Goal: Navigation & Orientation: Find specific page/section

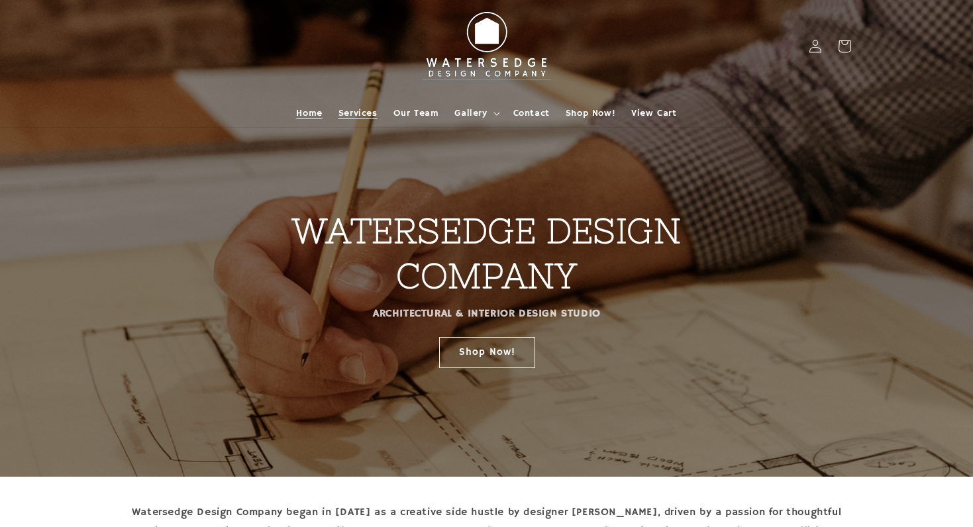
click at [369, 111] on span "Services" at bounding box center [357, 113] width 39 height 12
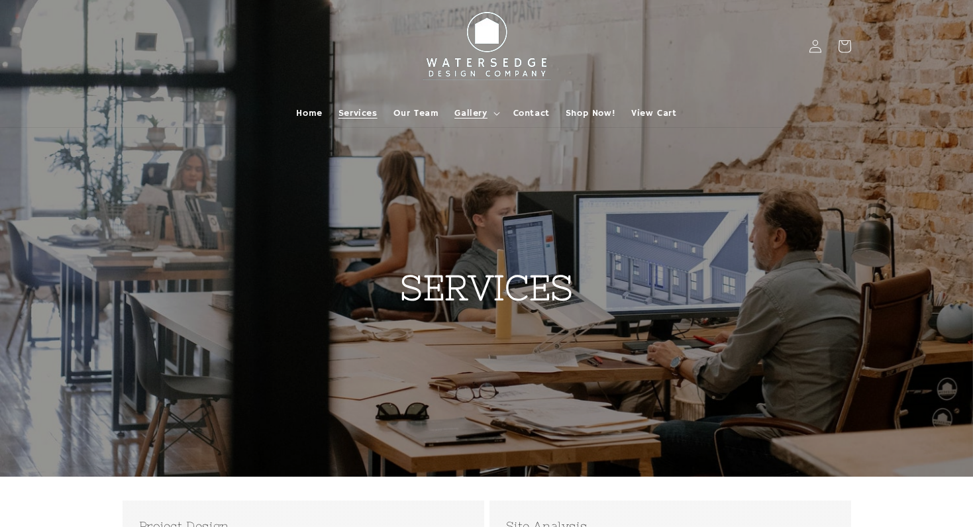
click at [461, 113] on span "Gallery" at bounding box center [470, 113] width 32 height 12
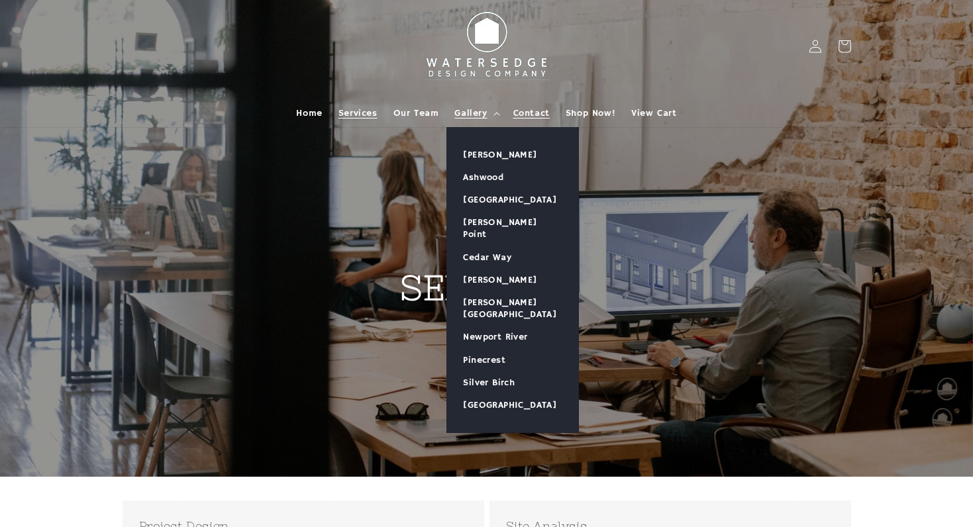
click at [534, 115] on span "Contact" at bounding box center [531, 113] width 36 height 12
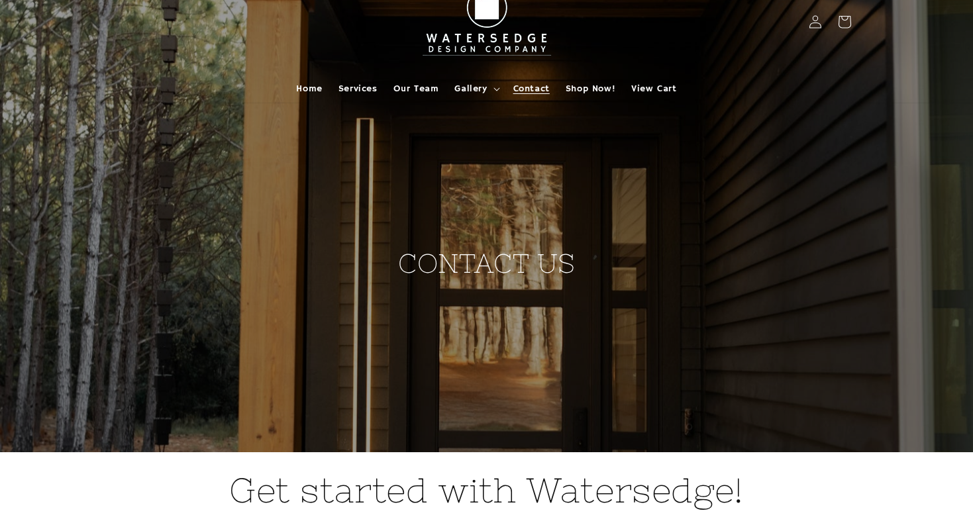
scroll to position [1, 0]
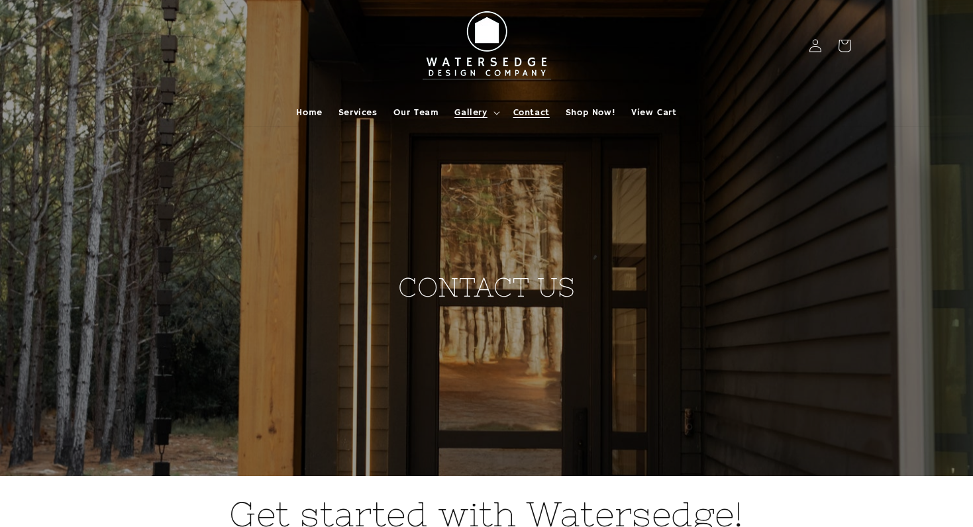
click at [481, 109] on span "Gallery" at bounding box center [470, 113] width 32 height 12
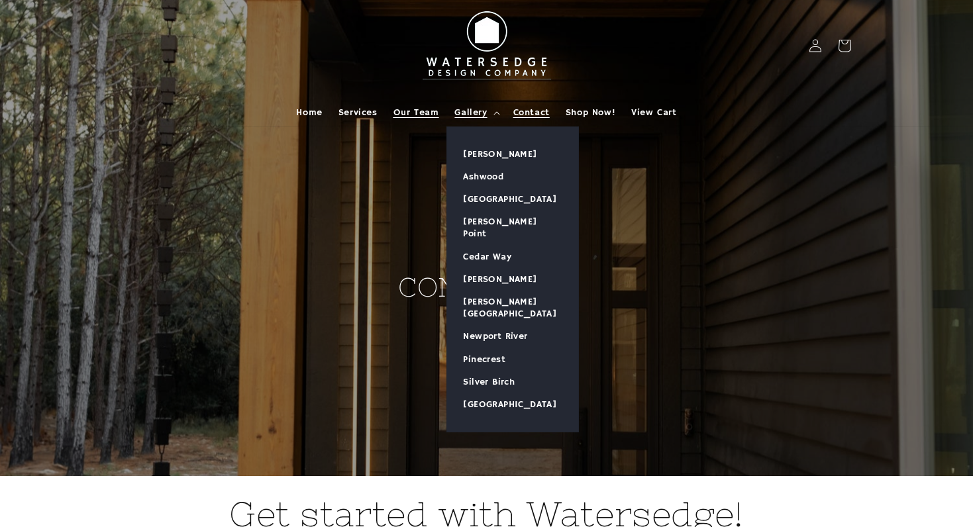
click at [428, 115] on span "Our Team" at bounding box center [416, 113] width 46 height 12
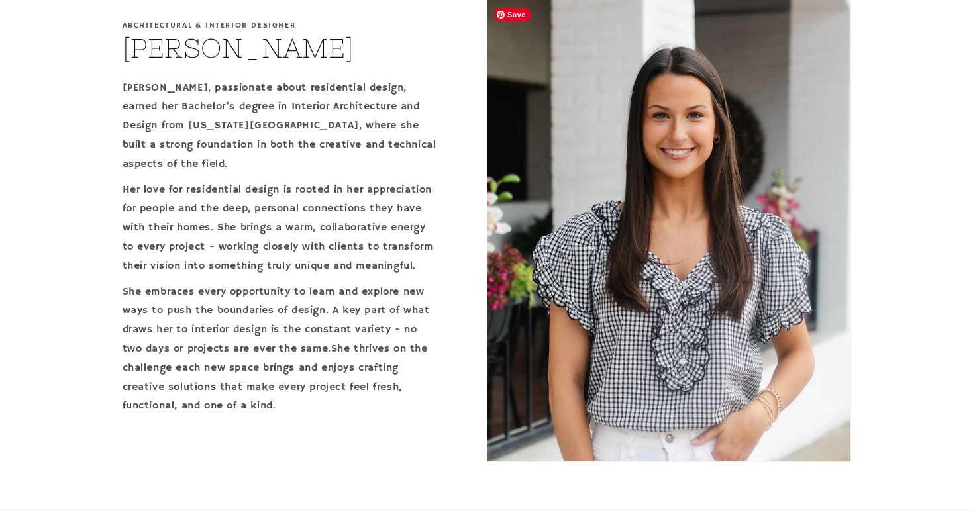
scroll to position [2431, 0]
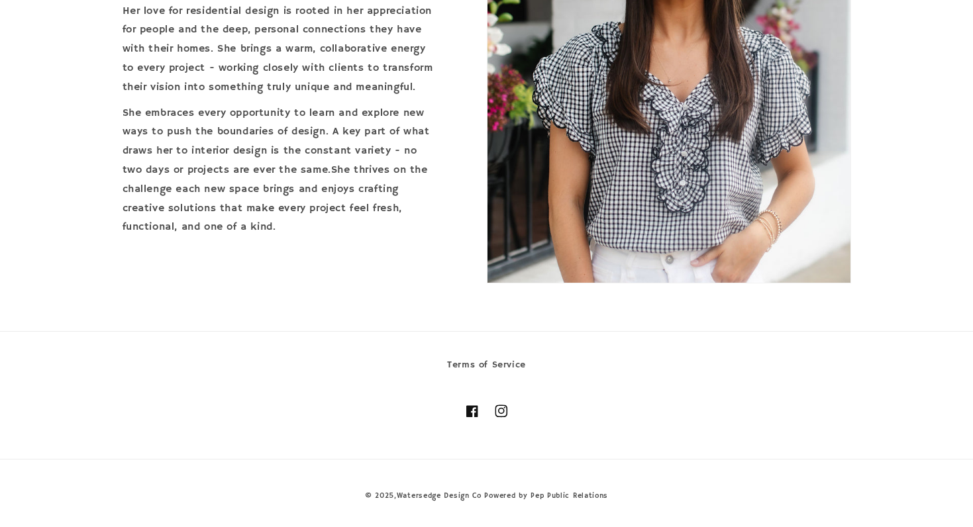
click at [499, 414] on icon at bounding box center [501, 411] width 13 height 13
